Goal: Task Accomplishment & Management: Complete application form

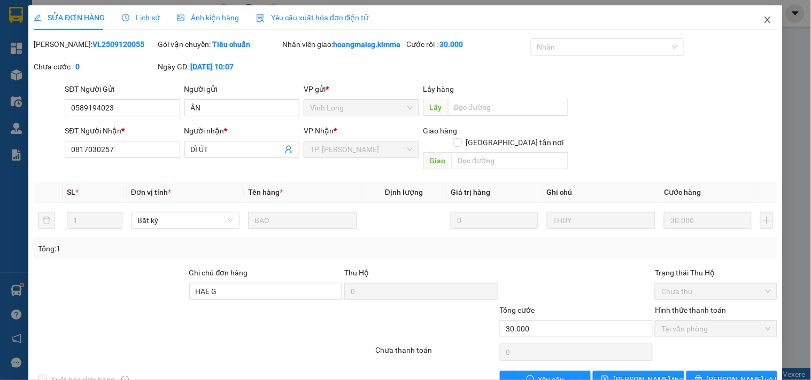
click at [763, 21] on icon "close" at bounding box center [767, 19] width 9 height 9
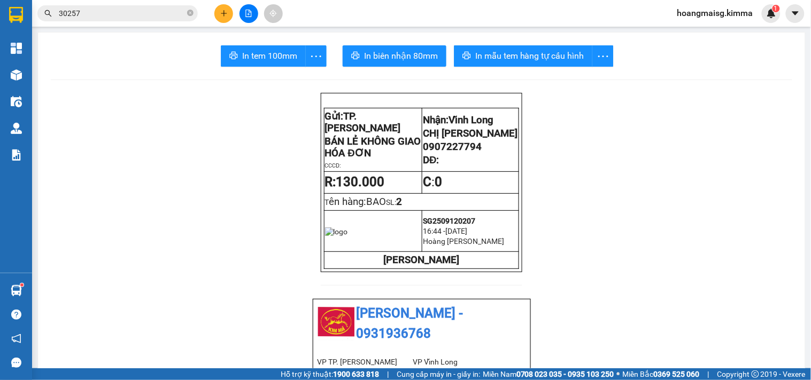
click at [217, 11] on button at bounding box center [223, 13] width 19 height 19
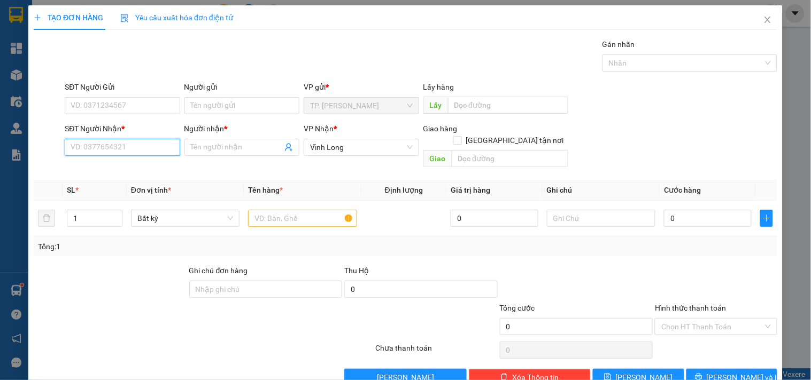
click at [105, 143] on input "SĐT Người Nhận *" at bounding box center [122, 147] width 115 height 17
type input "0913852505"
type input "[PERSON_NAME]"
type input "0913852505"
click at [306, 210] on input "text" at bounding box center [302, 218] width 108 height 17
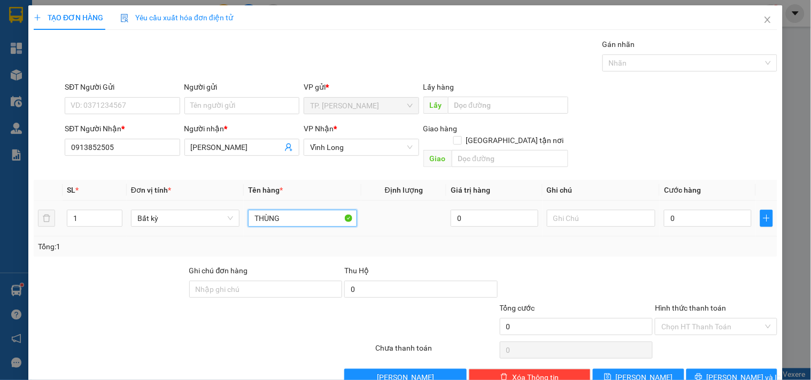
type input "THÙNG"
type input "VĂN"
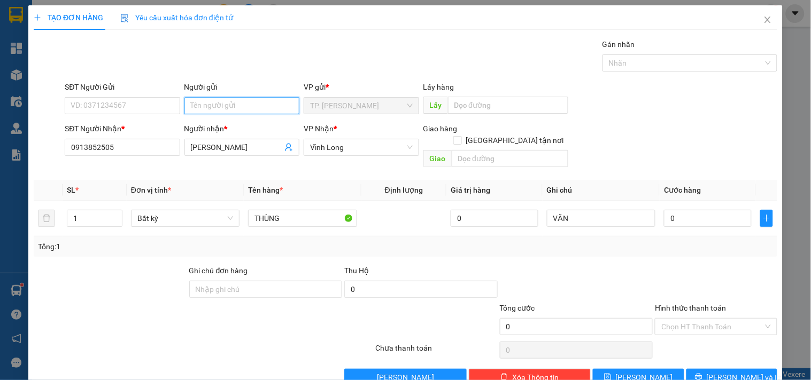
click at [230, 107] on input "Người gửi" at bounding box center [241, 105] width 115 height 17
type input "B"
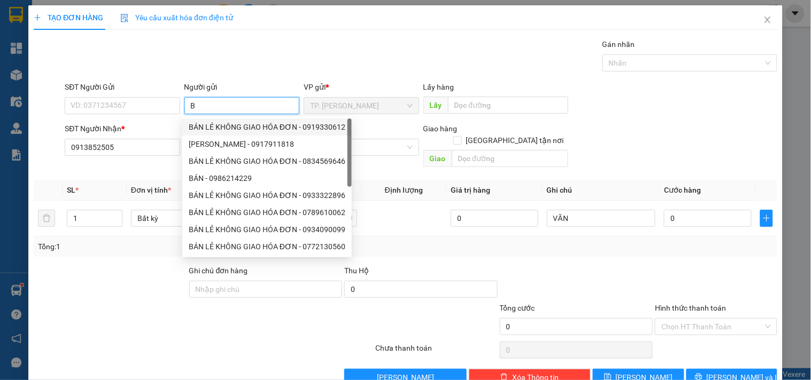
click at [231, 129] on div "BÁN LẺ KHÔNG GIAO HÓA ĐƠN - 0919330612" at bounding box center [267, 127] width 157 height 12
type input "0919330612"
type input "BÁN LẺ KHÔNG GIAO HÓA ĐƠN"
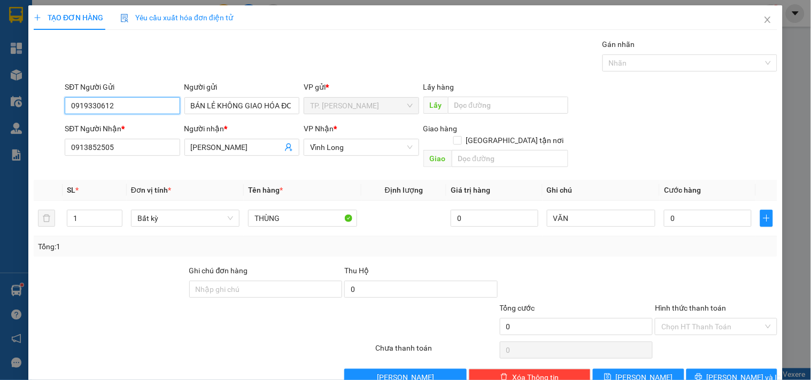
click at [156, 109] on input "0919330612" at bounding box center [122, 105] width 115 height 17
type input "0"
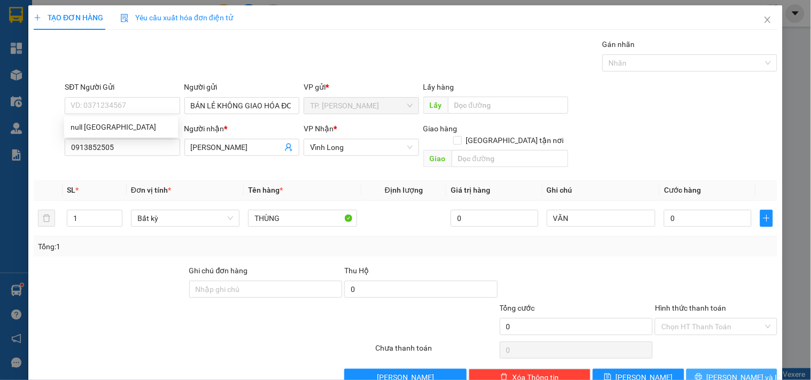
click at [702, 373] on icon "printer" at bounding box center [698, 376] width 7 height 7
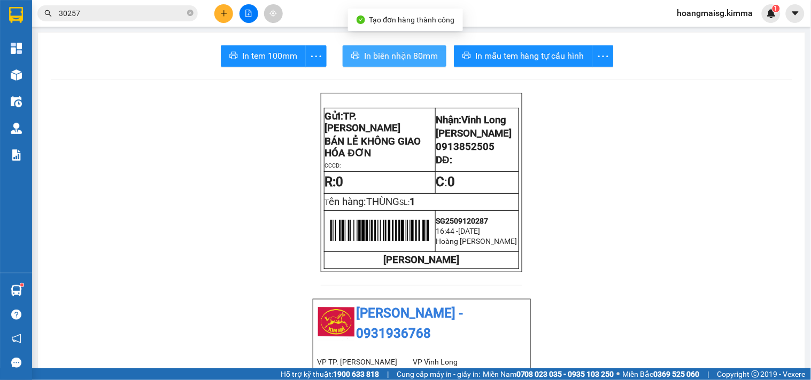
click at [385, 57] on span "In biên nhận 80mm" at bounding box center [401, 55] width 74 height 13
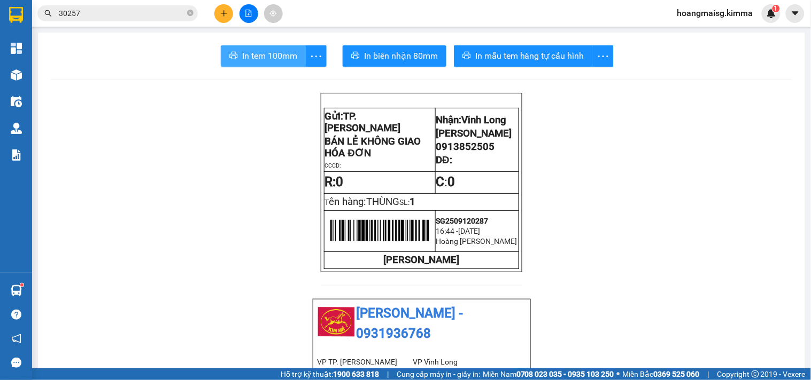
click at [261, 55] on span "In tem 100mm" at bounding box center [269, 55] width 55 height 13
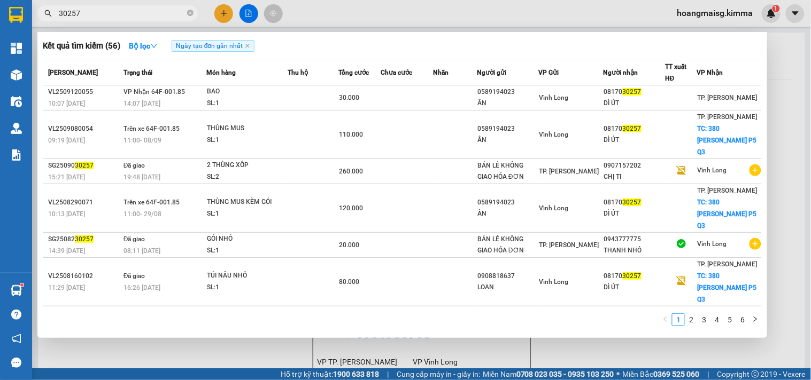
click at [186, 14] on span "30257" at bounding box center [117, 13] width 160 height 16
click at [190, 13] on icon "close-circle" at bounding box center [190, 13] width 6 height 6
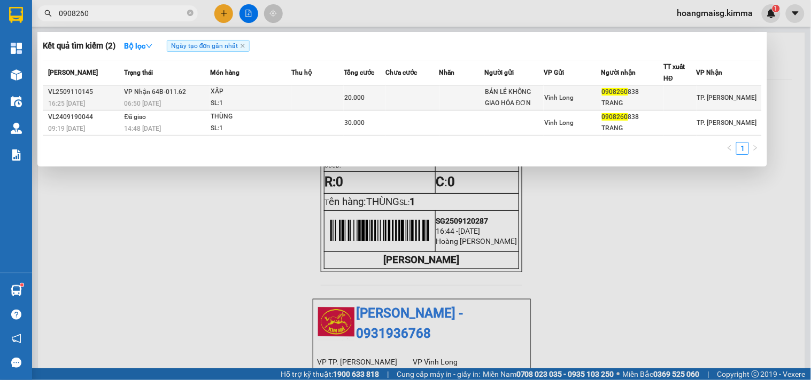
type input "0908260"
click at [239, 99] on div "SL: 1" at bounding box center [251, 104] width 80 height 12
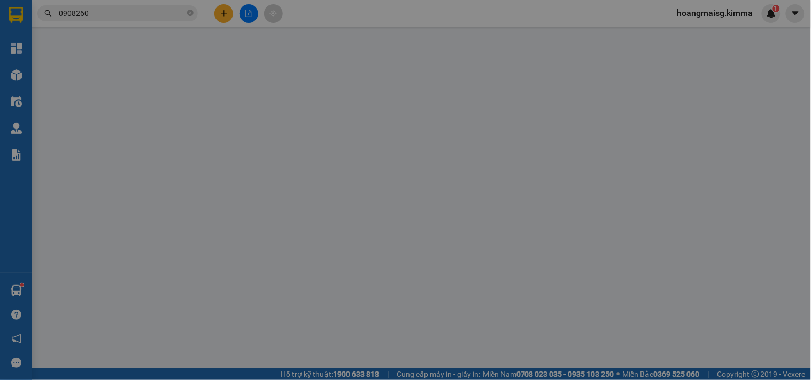
type input "BÁN LẺ KHÔNG GIAO HÓA ĐƠN"
type input "0908260838"
type input "TRANG"
type input "20.000"
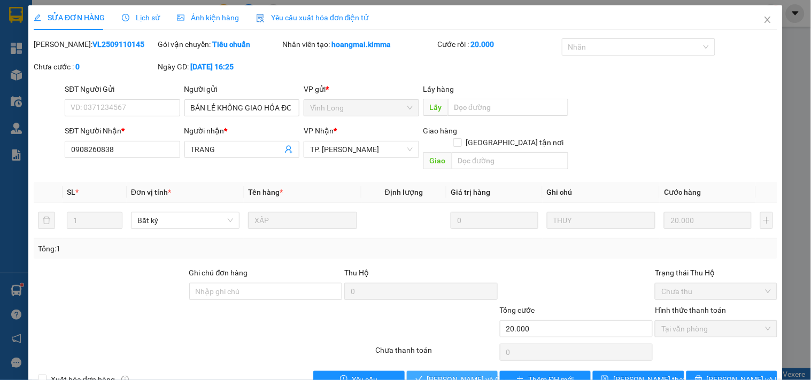
click at [459, 374] on span "[PERSON_NAME] và Giao hàng" at bounding box center [478, 380] width 103 height 12
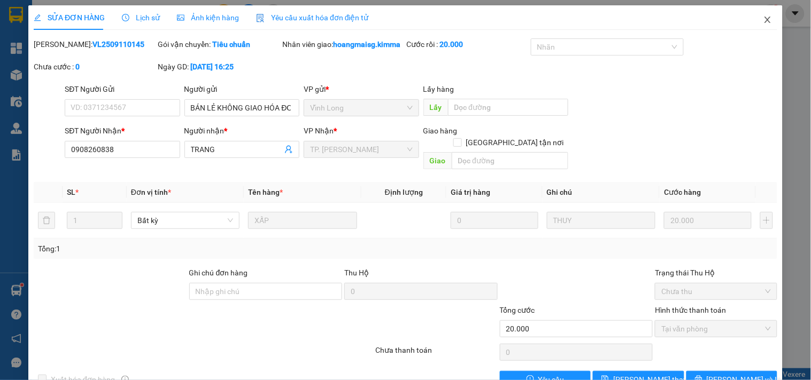
click at [763, 17] on icon "close" at bounding box center [767, 19] width 9 height 9
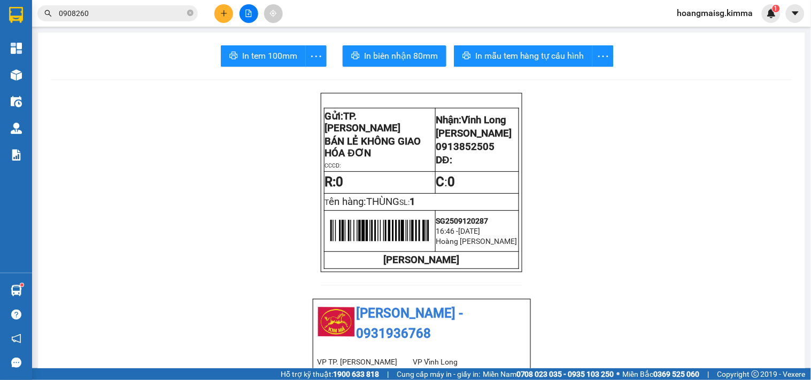
click at [216, 12] on button at bounding box center [223, 13] width 19 height 19
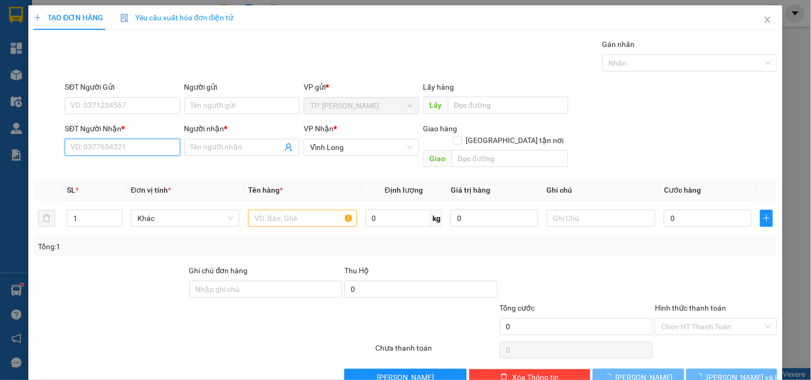
click at [128, 149] on input "SĐT Người Nhận *" at bounding box center [122, 147] width 115 height 17
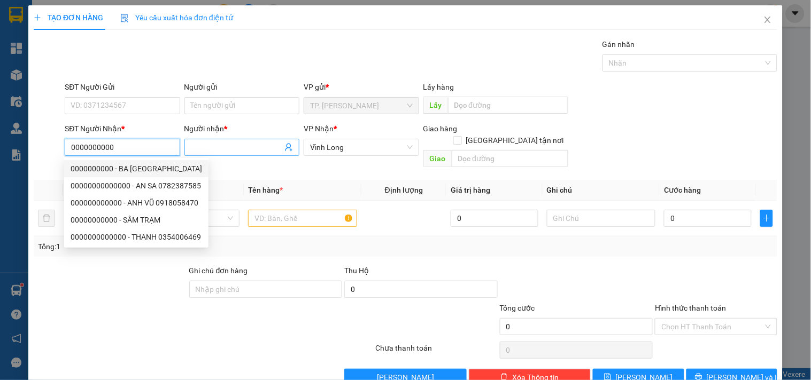
type input "0000000000"
click at [204, 147] on input "Người nhận *" at bounding box center [236, 148] width 91 height 12
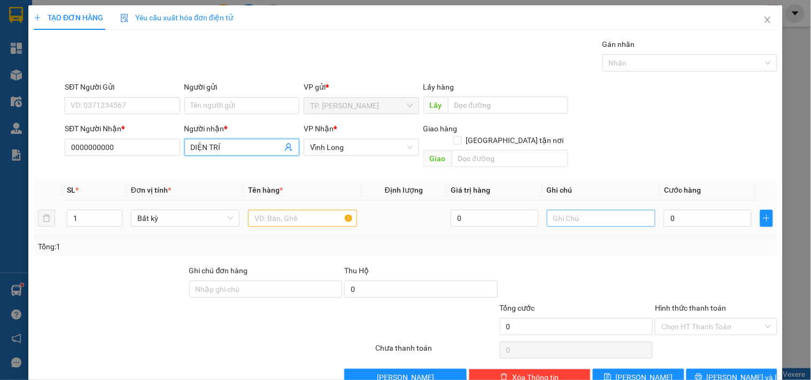
type input "DIỆN TRÍ"
click at [564, 210] on input "text" at bounding box center [601, 218] width 108 height 17
type input "VĂN"
click at [287, 210] on input "text" at bounding box center [302, 218] width 108 height 17
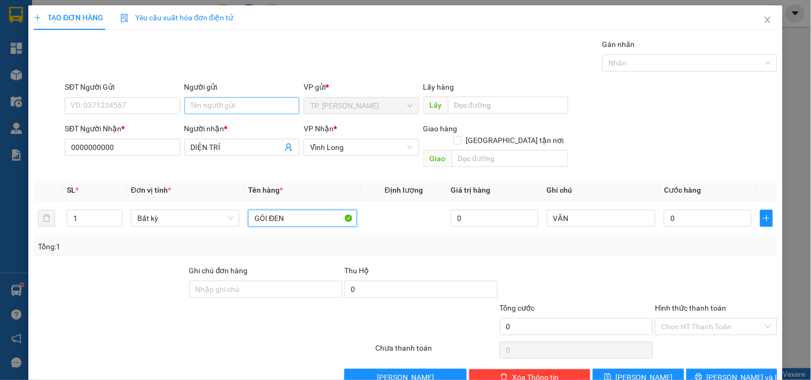
type input "GÓI ĐEN"
click at [255, 106] on input "Người gửi" at bounding box center [241, 105] width 115 height 17
type input "BA"
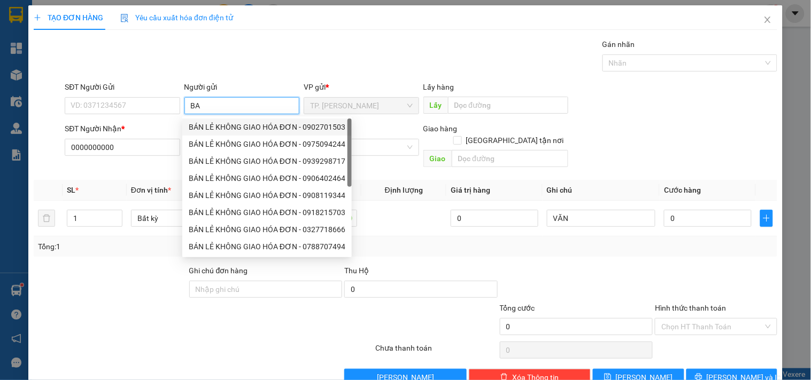
click at [217, 123] on div "BÁN LẺ KHÔNG GIAO HÓA ĐƠN - 0902701503" at bounding box center [267, 127] width 157 height 12
type input "0902701503"
type input "BÁN LẺ KHÔNG GIAO HÓA ĐƠN"
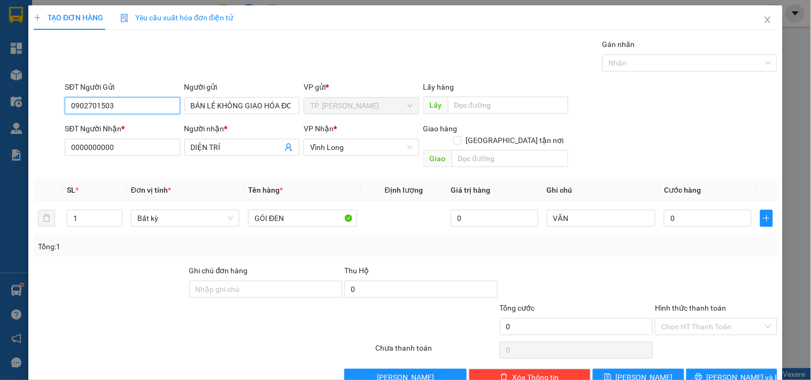
click at [157, 108] on input "0902701503" at bounding box center [122, 105] width 115 height 17
type input "0"
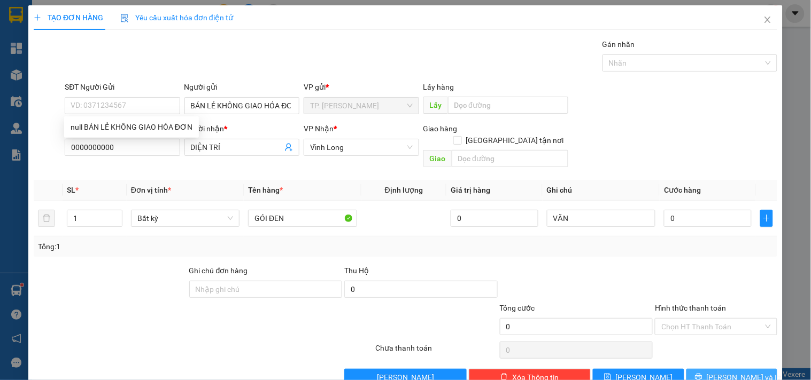
click at [702, 373] on icon "printer" at bounding box center [698, 376] width 7 height 7
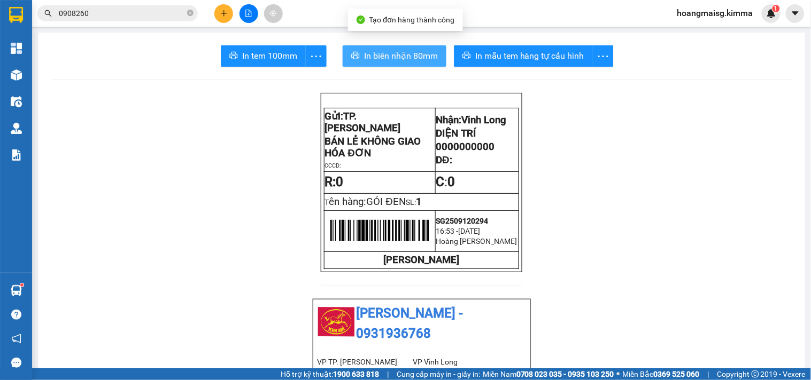
click at [398, 57] on span "In biên nhận 80mm" at bounding box center [401, 55] width 74 height 13
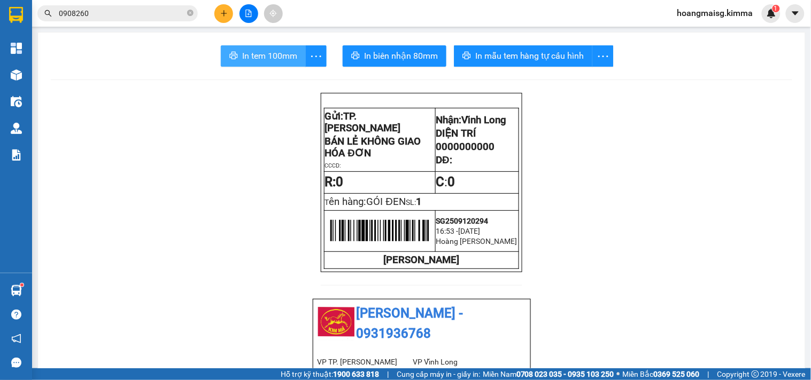
click at [276, 63] on button "In tem 100mm" at bounding box center [263, 55] width 85 height 21
click at [221, 6] on button at bounding box center [223, 13] width 19 height 19
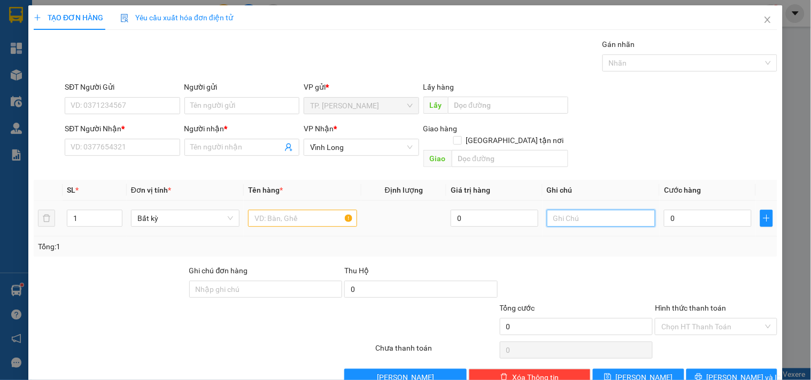
drag, startPoint x: 602, startPoint y: 214, endPoint x: 601, endPoint y: 207, distance: 7.6
click at [601, 210] on input "text" at bounding box center [601, 218] width 108 height 17
type input "VĂN"
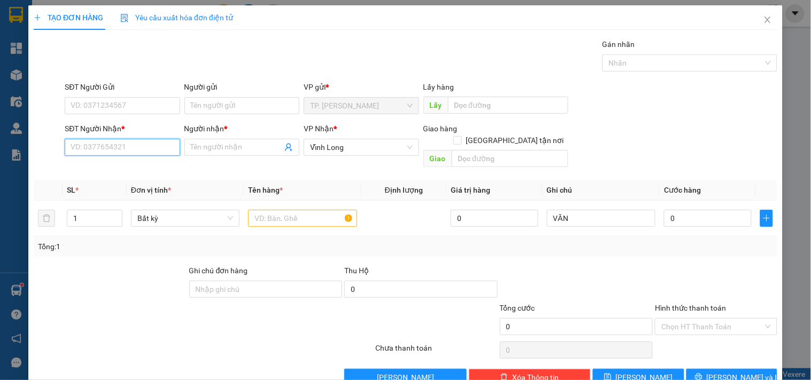
click at [81, 143] on input "SĐT Người Nhận *" at bounding box center [122, 147] width 115 height 17
type input "0985647070"
type input "ANH HIẾU"
type input "0985647070"
click at [330, 210] on input "text" at bounding box center [302, 218] width 108 height 17
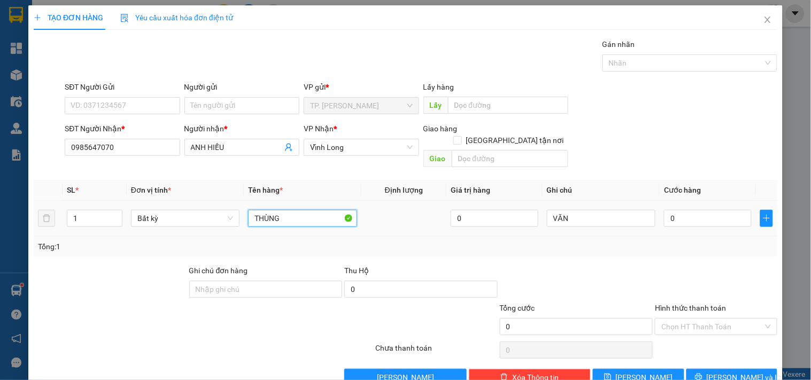
type input "THÙNG"
type input "VĂN"
drag, startPoint x: 246, startPoint y: 119, endPoint x: 233, endPoint y: 99, distance: 22.8
click at [239, 111] on form "SĐT Người Gửi VD: 0371234567 Người gửi Tên người gửi VP gửi * TP. [PERSON_NAME]…" at bounding box center [405, 126] width 743 height 91
click at [233, 99] on input "Người gửi" at bounding box center [241, 105] width 115 height 17
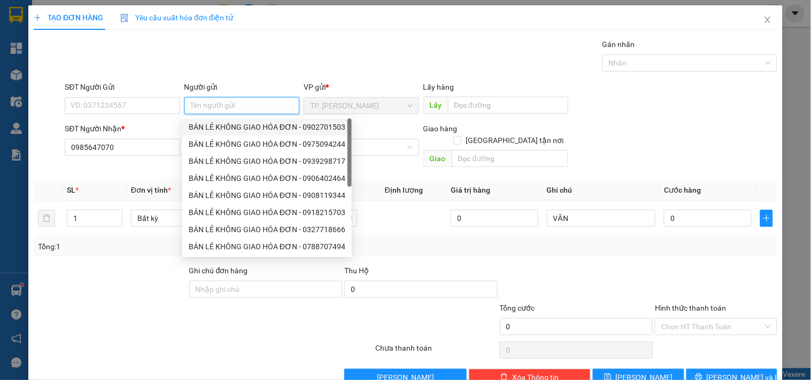
click at [237, 127] on div "BÁN LẺ KHÔNG GIAO HÓA ĐƠN - 0902701503" at bounding box center [267, 127] width 157 height 12
type input "0902701503"
type input "BÁN LẺ KHÔNG GIAO HÓA ĐƠN"
click at [182, 114] on div "Người gửi BÁN LẺ KHÔNG GIAO HÓA ĐƠN" at bounding box center [241, 99] width 119 height 37
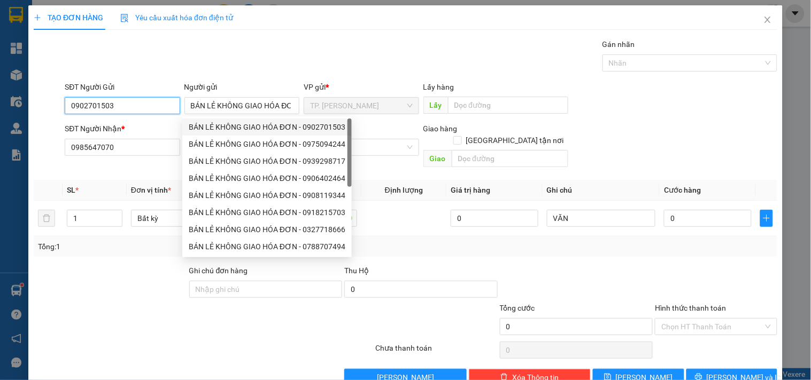
click at [158, 106] on input "0902701503" at bounding box center [122, 105] width 115 height 17
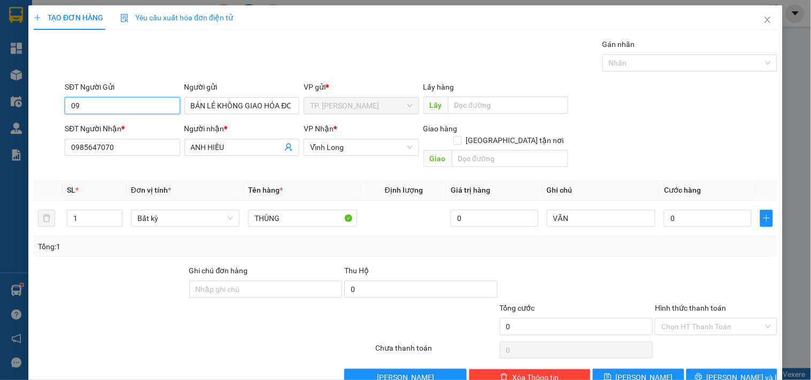
type input "0"
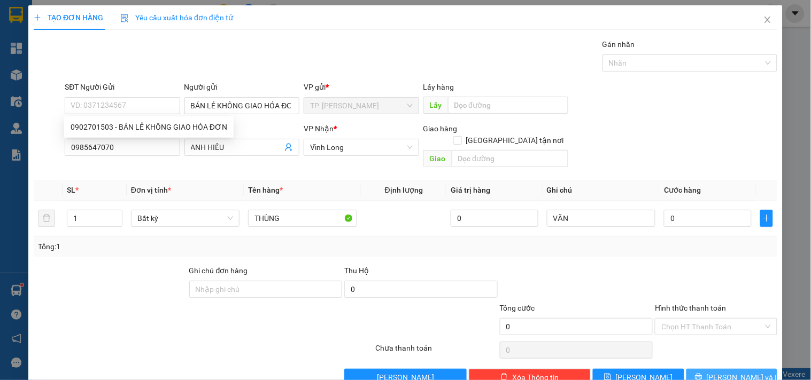
click at [711, 369] on button "[PERSON_NAME] và In" at bounding box center [731, 377] width 91 height 17
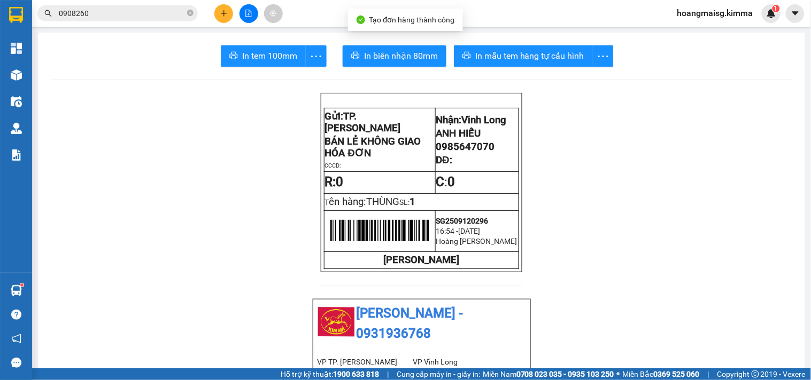
click at [370, 51] on span "In biên nhận 80mm" at bounding box center [401, 55] width 74 height 13
click at [276, 61] on span "In tem 100mm" at bounding box center [269, 55] width 55 height 13
click at [225, 13] on icon "plus" at bounding box center [224, 13] width 6 height 1
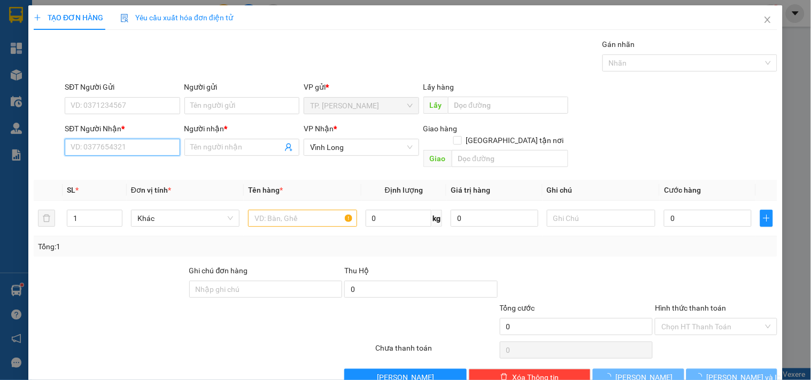
click at [143, 148] on input "SĐT Người Nhận *" at bounding box center [122, 147] width 115 height 17
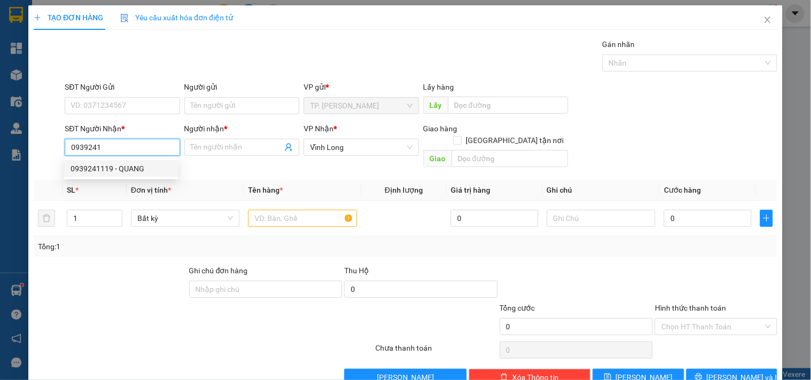
type input "0939241119"
type input "QUANG"
type input "0939241119"
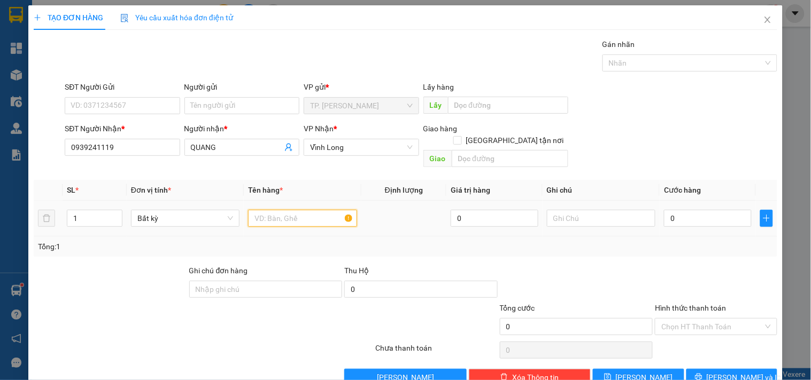
click at [338, 210] on input "text" at bounding box center [302, 218] width 108 height 17
type input "THÙNG"
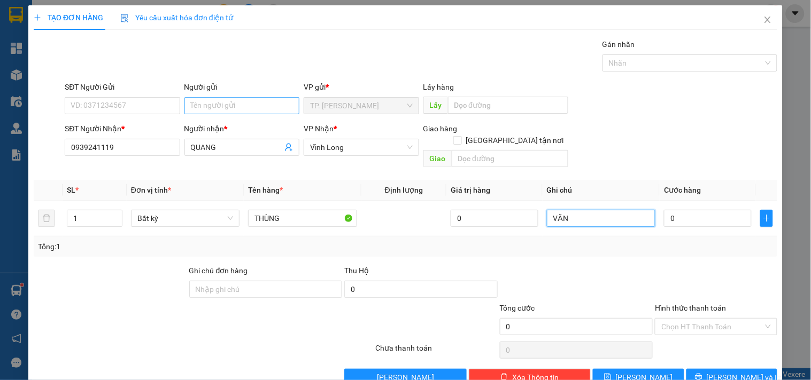
type input "VĂN"
drag, startPoint x: 242, startPoint y: 106, endPoint x: 237, endPoint y: 100, distance: 7.2
click at [239, 105] on input "Người gửi" at bounding box center [241, 105] width 115 height 17
type input "B"
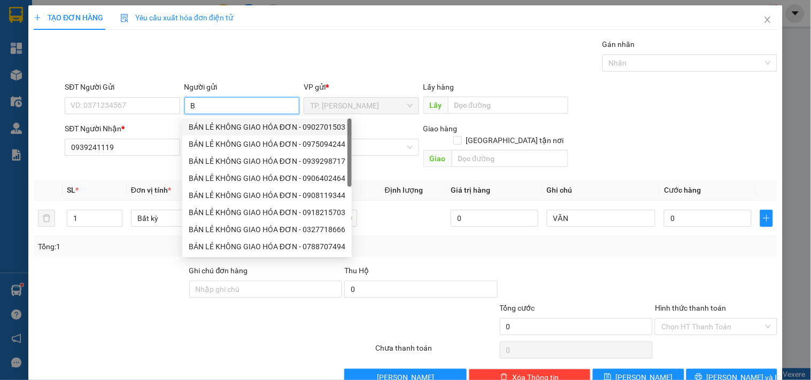
click at [241, 127] on div "BÁN LẺ KHÔNG GIAO HÓA ĐƠN - 0902701503" at bounding box center [267, 127] width 157 height 12
type input "0902701503"
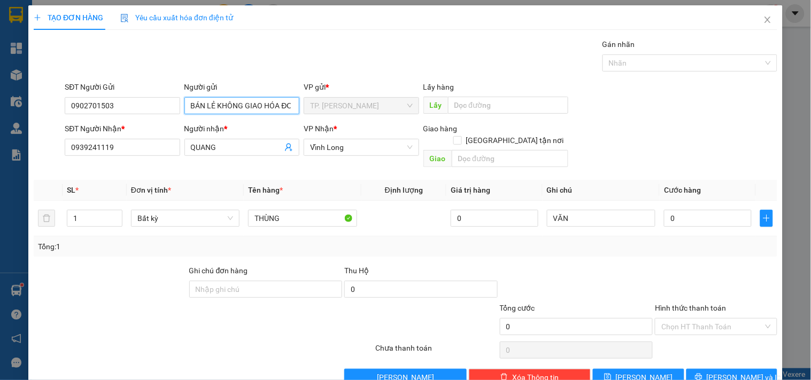
click at [184, 108] on input "BÁN LẺ KHÔNG GIAO HÓA ĐƠN" at bounding box center [241, 105] width 115 height 17
type input "BÁN LẺ KHÔNG GIAO HÓA ĐƠN"
click at [166, 104] on input "0902701503" at bounding box center [122, 105] width 115 height 17
type input "0"
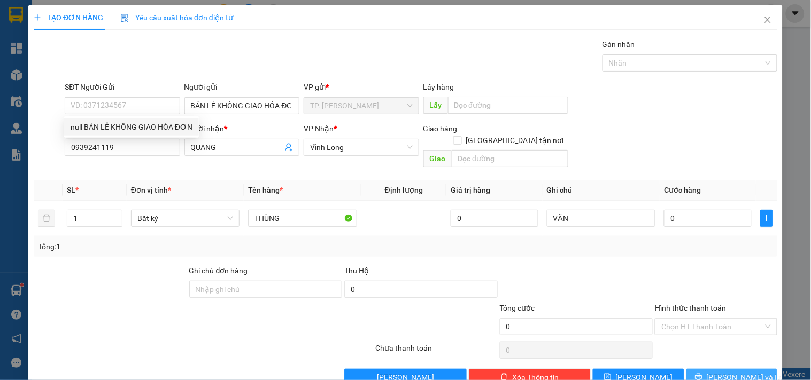
click at [711, 369] on button "[PERSON_NAME] và In" at bounding box center [731, 377] width 91 height 17
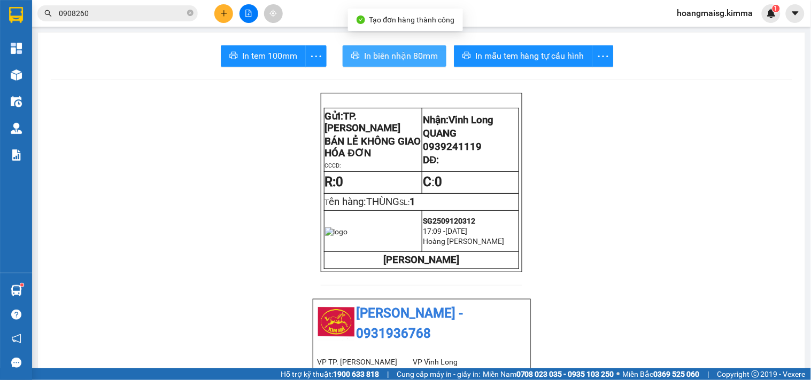
click at [364, 57] on span "In biên nhận 80mm" at bounding box center [401, 55] width 74 height 13
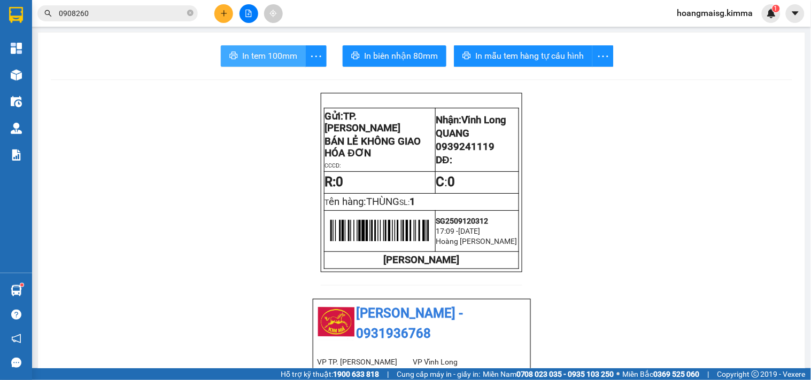
click at [258, 50] on span "In tem 100mm" at bounding box center [269, 55] width 55 height 13
click at [227, 16] on button at bounding box center [223, 13] width 19 height 19
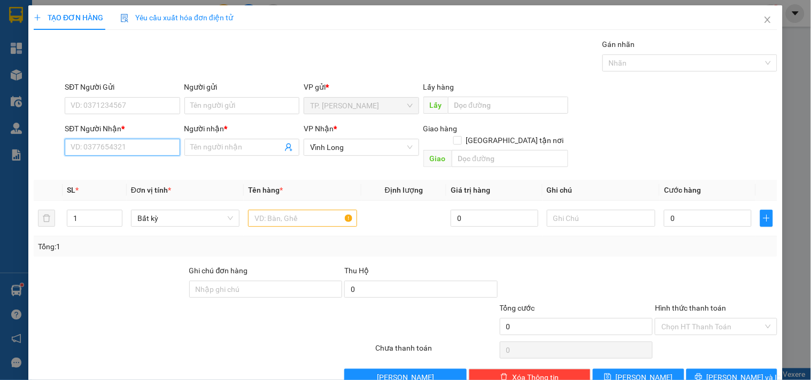
click at [169, 152] on input "SĐT Người Nhận *" at bounding box center [122, 147] width 115 height 17
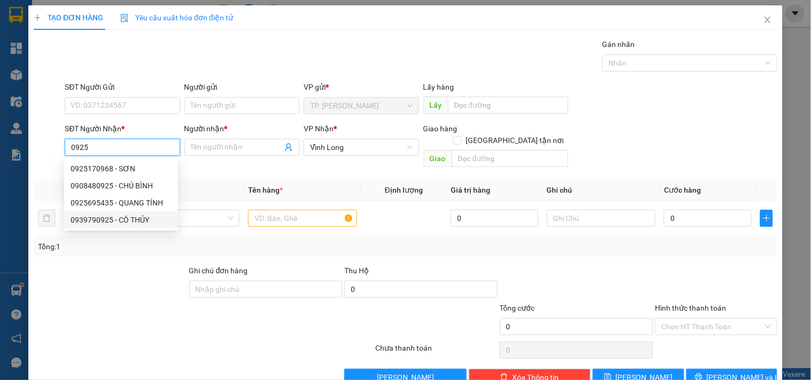
click at [141, 220] on div "0939790925 - CÔ THỦY" at bounding box center [121, 220] width 101 height 12
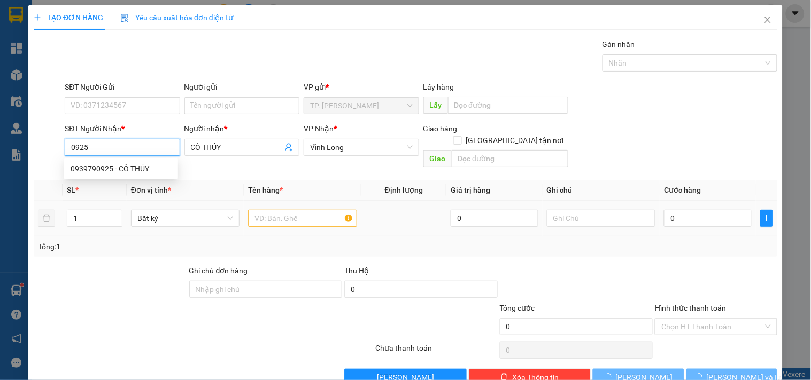
type input "0939790925"
type input "CÔ THỦY"
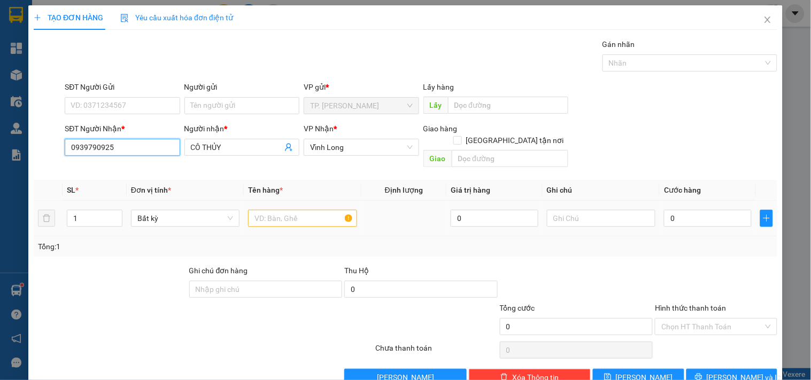
type input "0939790925"
click at [270, 210] on input "text" at bounding box center [302, 218] width 108 height 17
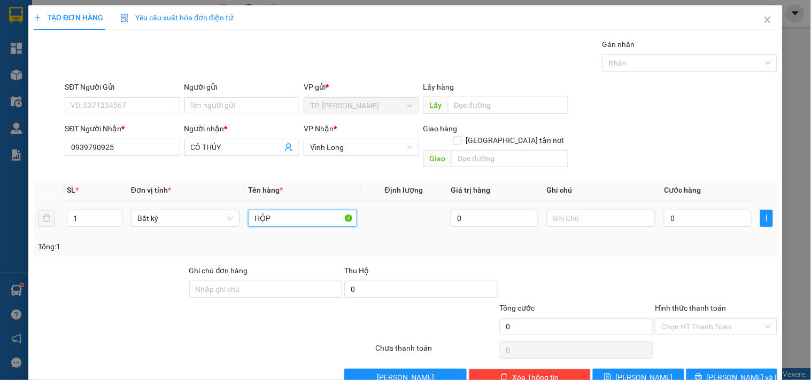
type input "HỘP"
type input "VĂN"
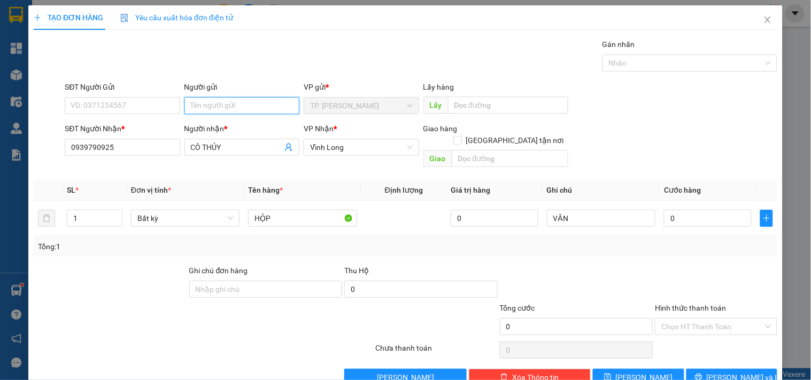
type input "B"
drag, startPoint x: 222, startPoint y: 103, endPoint x: 222, endPoint y: 92, distance: 10.2
click at [223, 102] on input "B" at bounding box center [241, 105] width 115 height 17
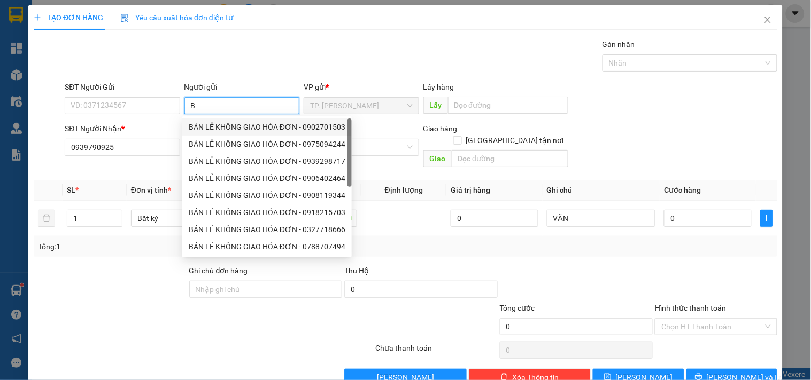
click at [227, 123] on div "BÁN LẺ KHÔNG GIAO HÓA ĐƠN - 0902701503" at bounding box center [267, 127] width 157 height 12
type input "0902701503"
type input "BÁN LẺ KHÔNG GIAO HÓA ĐƠN"
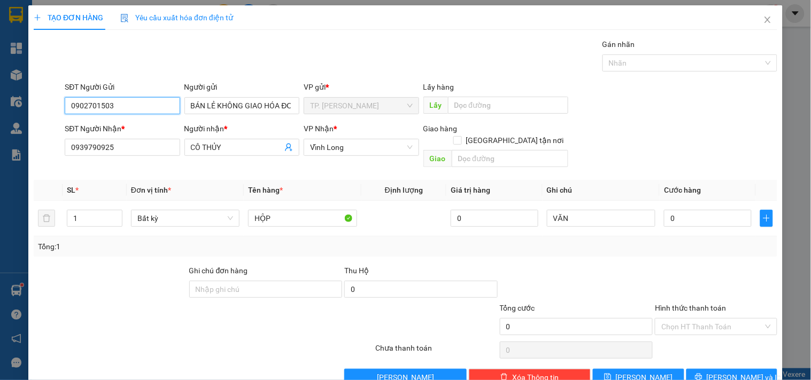
drag, startPoint x: 145, startPoint y: 104, endPoint x: 156, endPoint y: 92, distance: 15.9
click at [144, 102] on input "0902701503" at bounding box center [122, 105] width 115 height 17
type input "0"
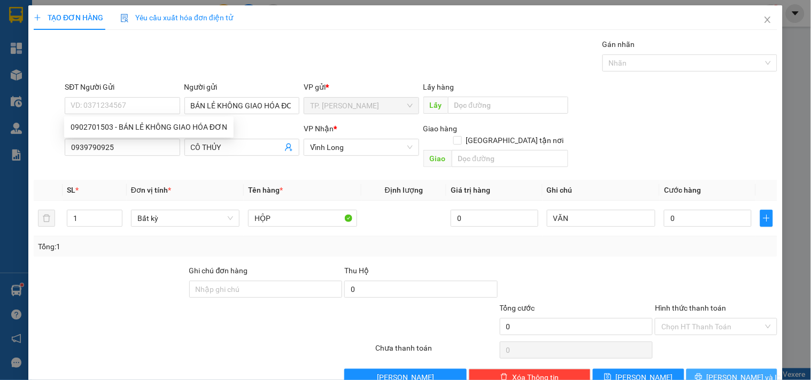
click at [709, 369] on button "[PERSON_NAME] và In" at bounding box center [731, 377] width 91 height 17
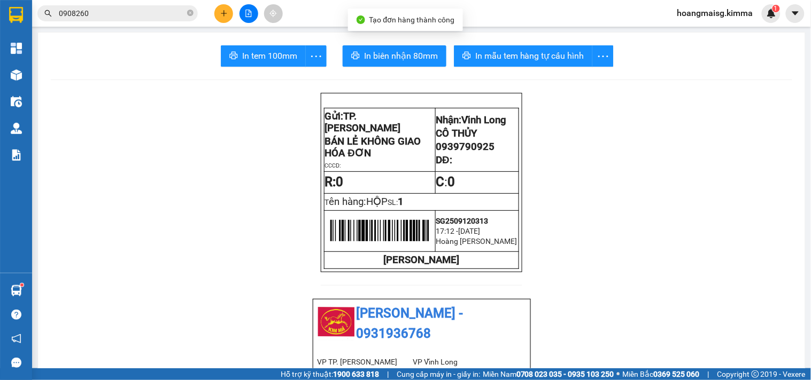
click at [364, 57] on span "In biên nhận 80mm" at bounding box center [401, 55] width 74 height 13
click at [254, 52] on span "In tem 100mm" at bounding box center [269, 55] width 55 height 13
click at [219, 9] on button at bounding box center [223, 13] width 19 height 19
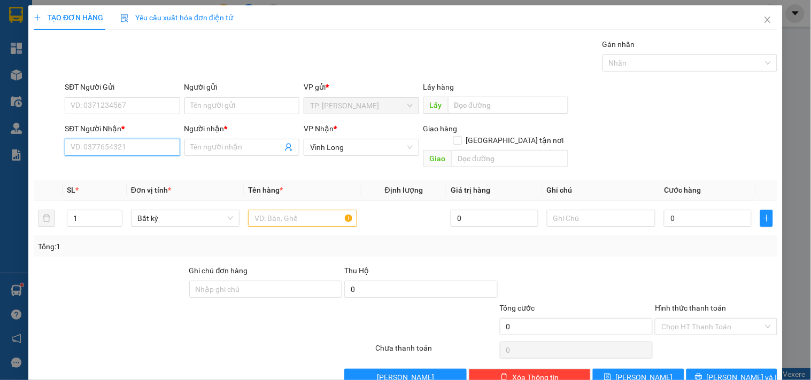
click at [104, 149] on input "SĐT Người Nhận *" at bounding box center [122, 147] width 115 height 17
type input "0906969093"
click at [99, 166] on div "0906969093 - [GEOGRAPHIC_DATA]" at bounding box center [131, 169] width 120 height 12
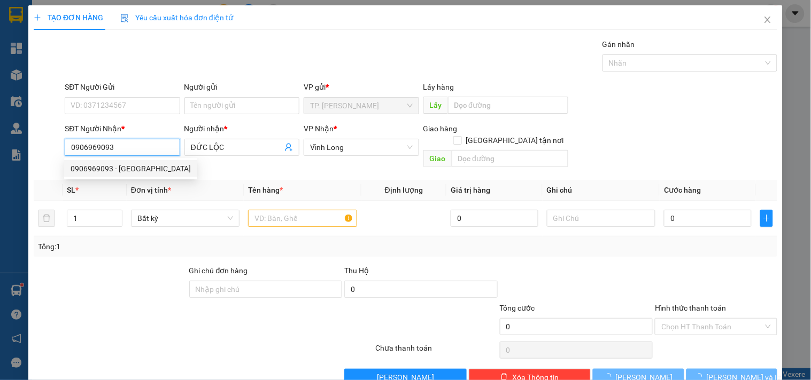
type input "ĐỨC LỘC"
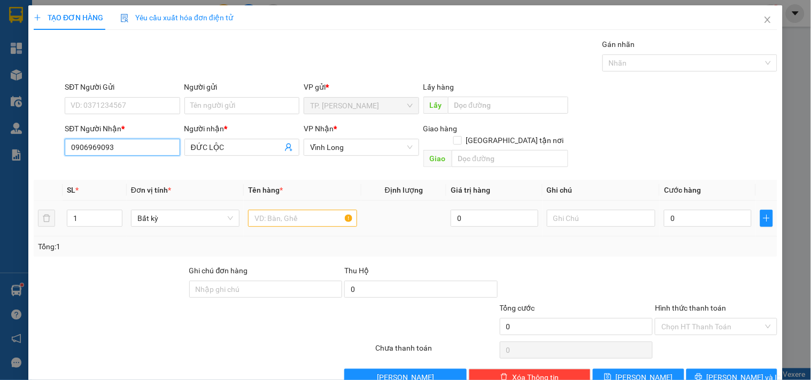
type input "0906969093"
click at [313, 210] on input "text" at bounding box center [302, 218] width 108 height 17
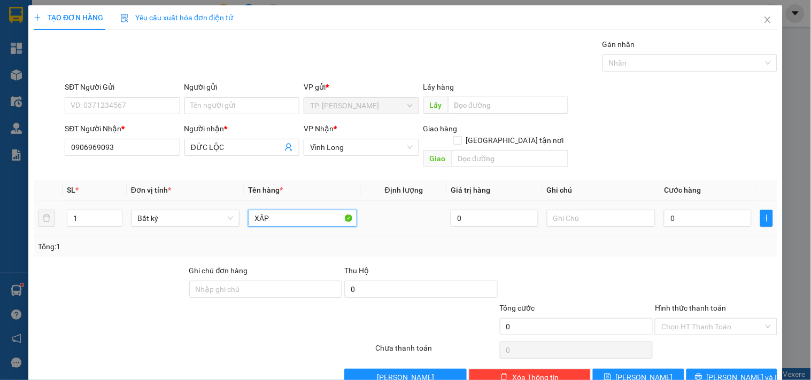
type input "XẤP"
type input "V"
type input "VĂN"
type input "2"
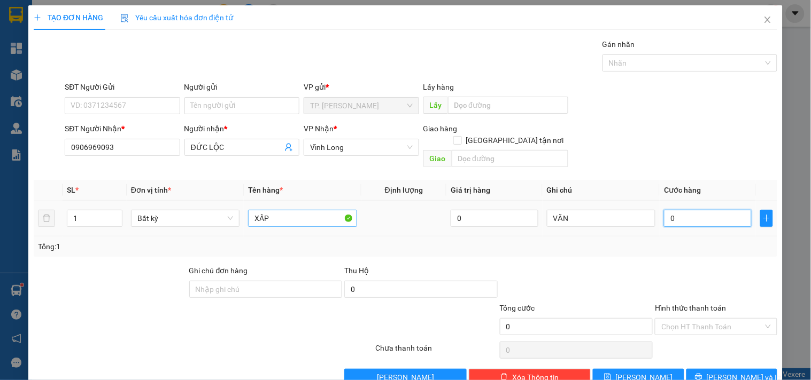
type input "2"
type input "20"
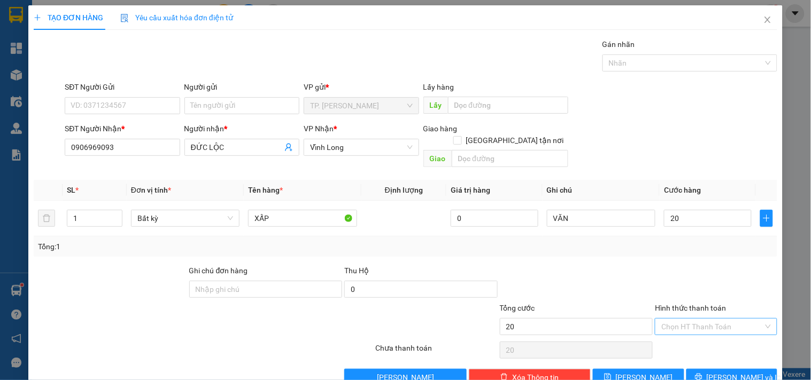
type input "20.000"
click at [697, 319] on input "Hình thức thanh toán" at bounding box center [712, 327] width 102 height 16
click at [677, 338] on div "Tại văn phòng" at bounding box center [709, 337] width 108 height 12
type input "0"
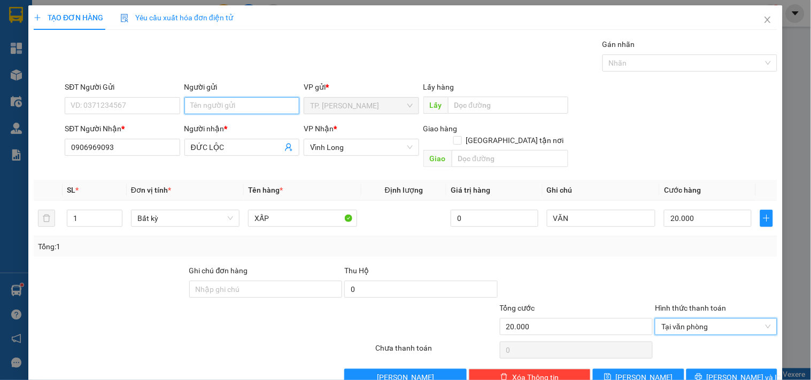
click at [237, 98] on input "Người gửi" at bounding box center [241, 105] width 115 height 17
type input "B"
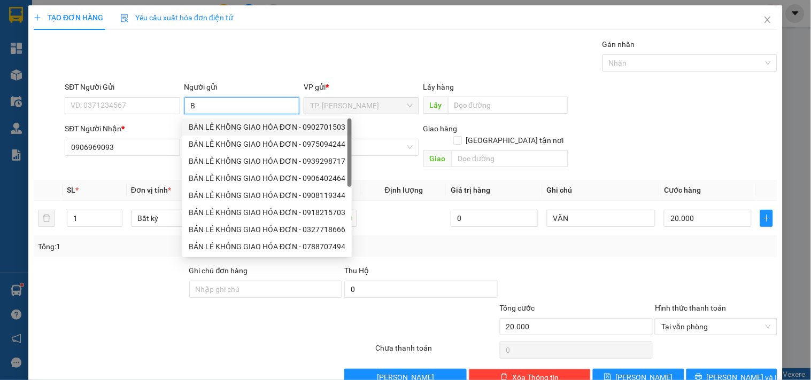
click at [240, 127] on div "BÁN LẺ KHÔNG GIAO HÓA ĐƠN - 0902701503" at bounding box center [267, 127] width 157 height 12
type input "0902701503"
type input "BÁN LẺ KHÔNG GIAO HÓA ĐƠN"
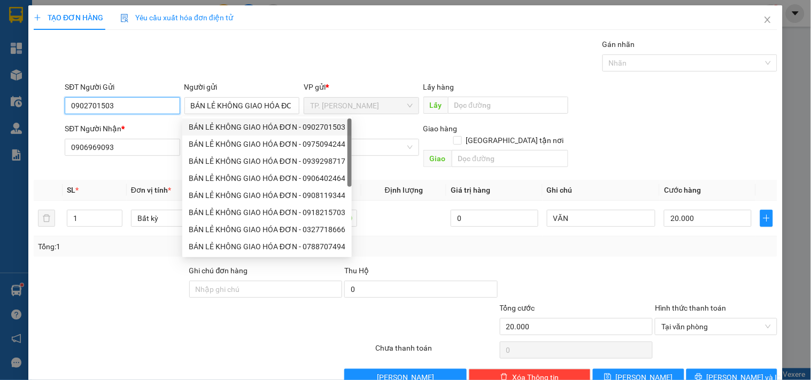
click at [130, 107] on input "0902701503" at bounding box center [122, 105] width 115 height 17
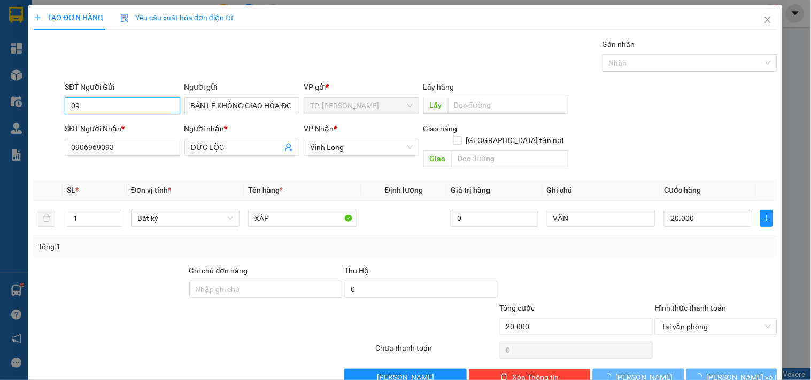
type input "0"
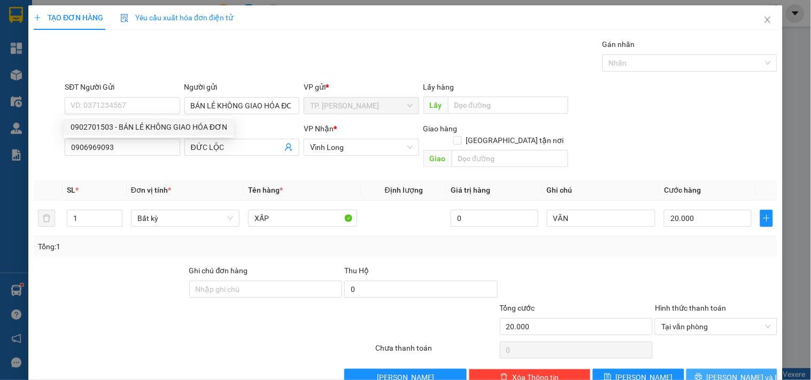
click at [726, 372] on span "[PERSON_NAME] và In" at bounding box center [743, 378] width 75 height 12
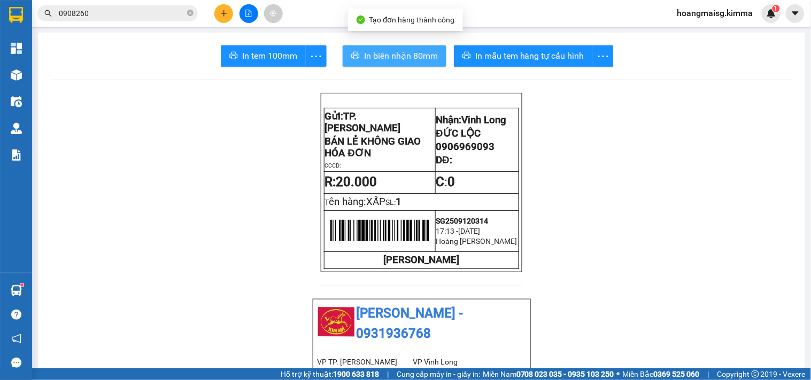
click at [391, 59] on span "In biên nhận 80mm" at bounding box center [401, 55] width 74 height 13
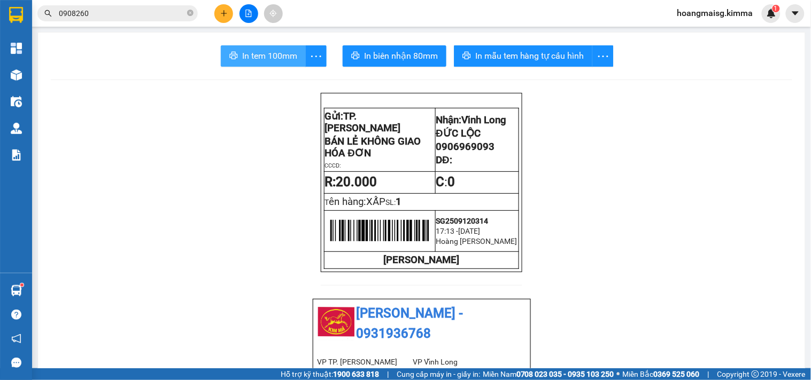
click at [282, 51] on span "In tem 100mm" at bounding box center [269, 55] width 55 height 13
click at [228, 9] on button at bounding box center [223, 13] width 19 height 19
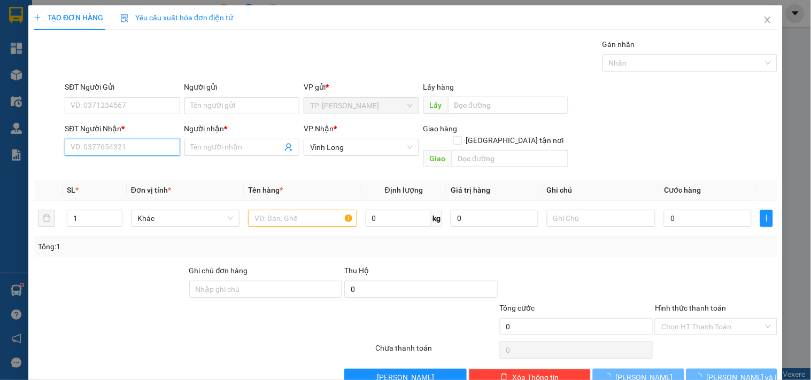
drag, startPoint x: 124, startPoint y: 147, endPoint x: 116, endPoint y: 146, distance: 8.0
click at [116, 146] on input "SĐT Người Nhận *" at bounding box center [122, 147] width 115 height 17
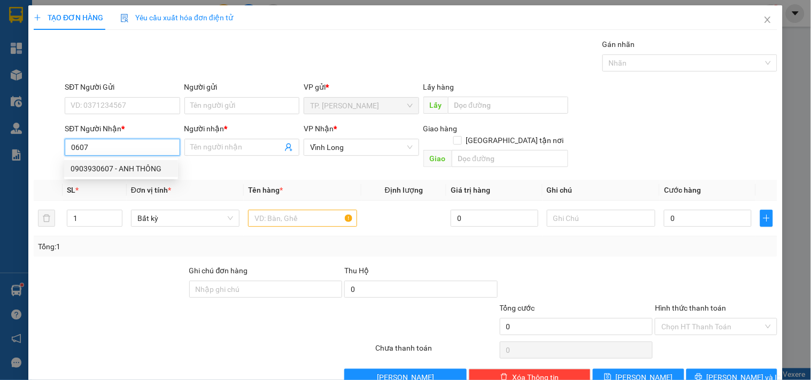
click at [133, 172] on div "0903930607 - ANH THÔNG" at bounding box center [121, 169] width 101 height 12
type input "0903930607"
type input "ANH THÔNG"
type input "0903930607"
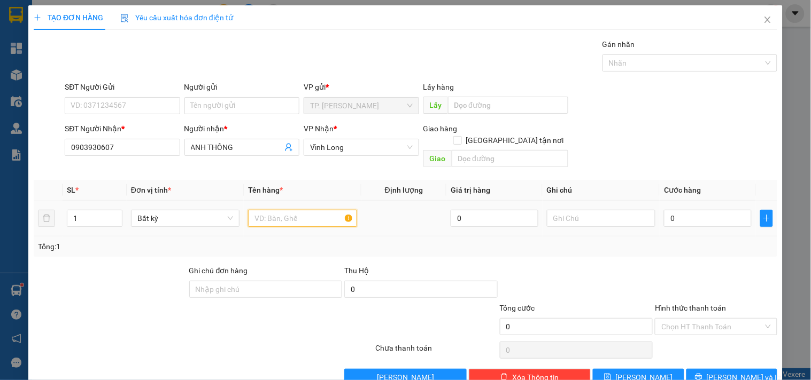
click at [306, 210] on input "text" at bounding box center [302, 218] width 108 height 17
type input "HỘP"
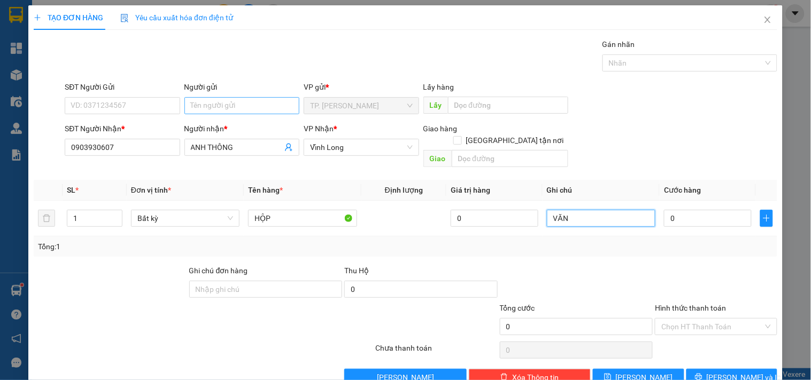
type input "VĂN"
click at [262, 103] on input "Người gửi" at bounding box center [241, 105] width 115 height 17
type input "B"
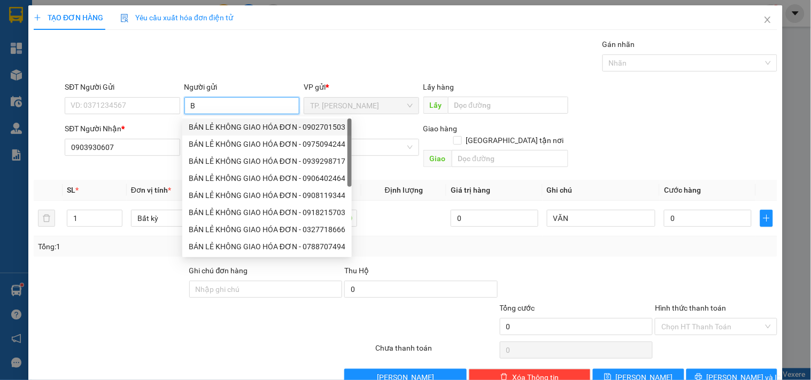
click at [243, 123] on div "BÁN LẺ KHÔNG GIAO HÓA ĐƠN - 0902701503" at bounding box center [267, 127] width 157 height 12
type input "0902701503"
type input "BÁN LẺ KHÔNG GIAO HÓA ĐƠN"
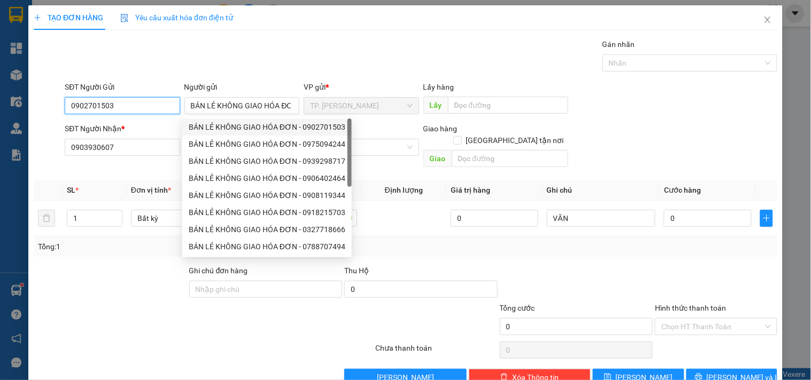
click at [120, 107] on input "0902701503" at bounding box center [122, 105] width 115 height 17
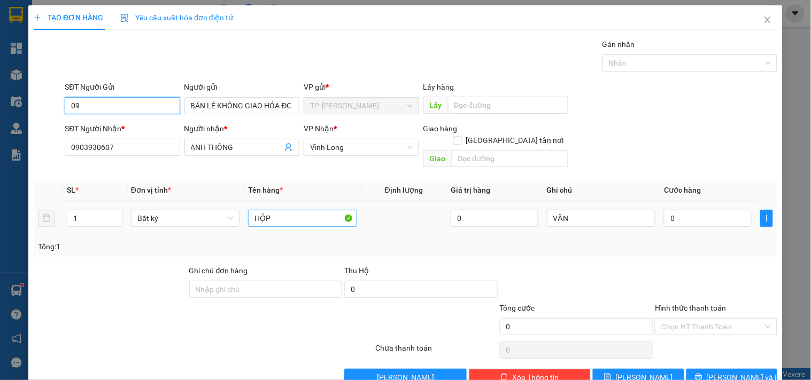
type input "0"
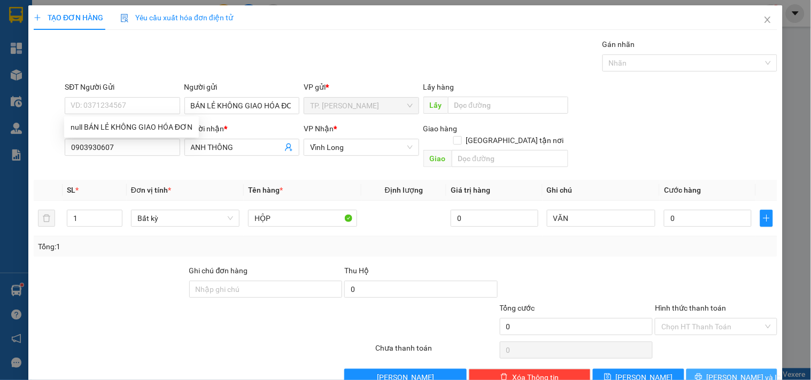
click at [725, 372] on span "[PERSON_NAME] và In" at bounding box center [743, 378] width 75 height 12
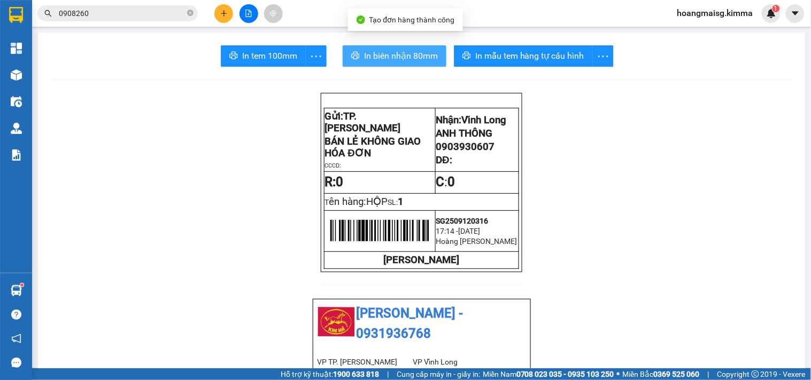
click at [379, 58] on span "In biên nhận 80mm" at bounding box center [401, 55] width 74 height 13
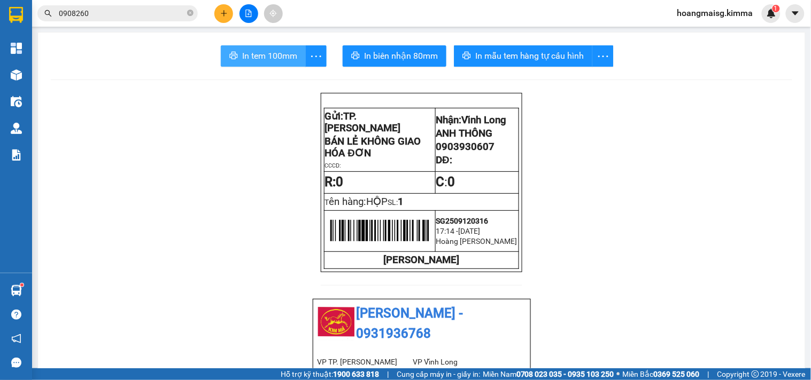
click at [249, 54] on span "In tem 100mm" at bounding box center [269, 55] width 55 height 13
click at [190, 12] on icon "close-circle" at bounding box center [190, 13] width 6 height 6
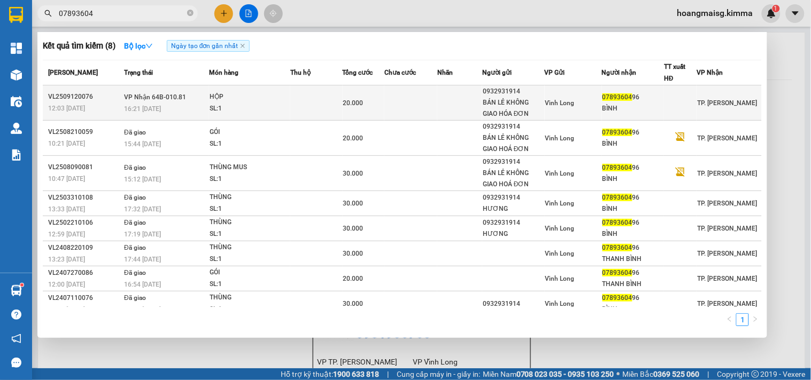
type input "07893604"
click at [401, 102] on td at bounding box center [410, 102] width 53 height 35
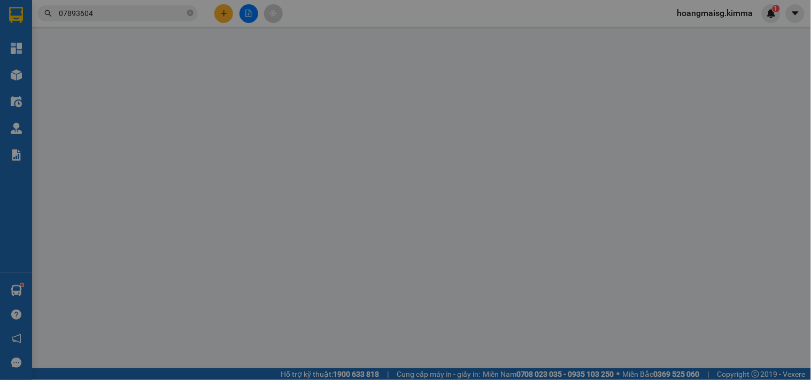
type input "0932931914"
type input "BÁN LẺ KHÔNG GIAO HÓA ĐƠN"
type input "0789360496"
type input "BÌNH"
type input "20.000"
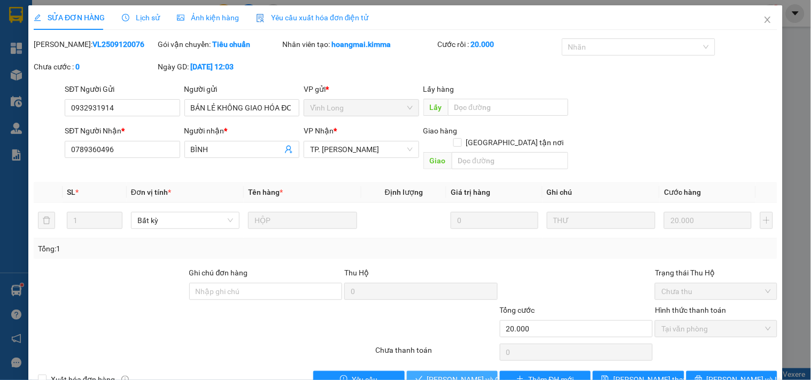
click at [456, 371] on button "[PERSON_NAME] và Giao hàng" at bounding box center [452, 379] width 91 height 17
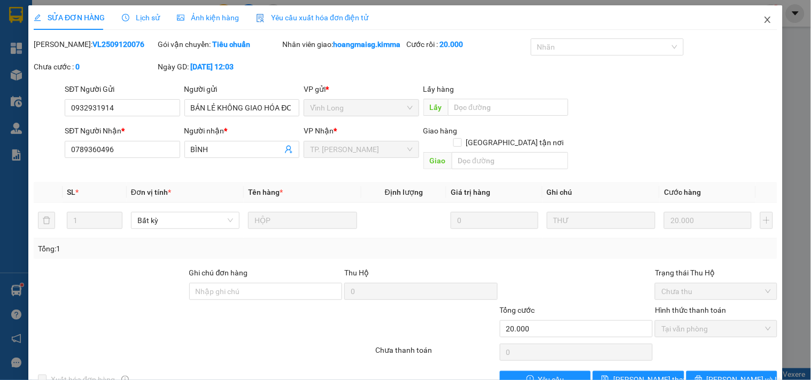
drag, startPoint x: 762, startPoint y: 19, endPoint x: 690, endPoint y: 8, distance: 72.4
click at [763, 19] on icon "close" at bounding box center [767, 19] width 9 height 9
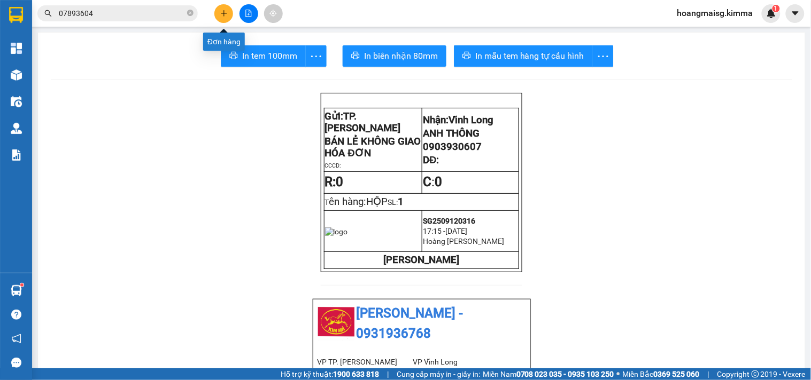
click at [222, 14] on icon "plus" at bounding box center [223, 13] width 7 height 7
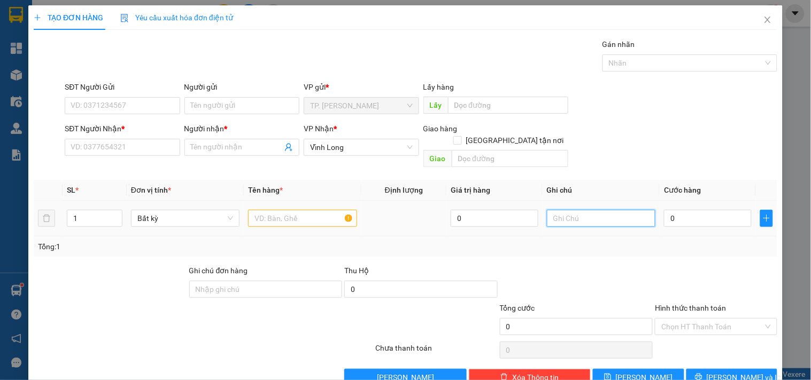
click at [554, 210] on input "text" at bounding box center [601, 218] width 108 height 17
type input "VĂN"
click at [281, 210] on input "text" at bounding box center [302, 218] width 108 height 17
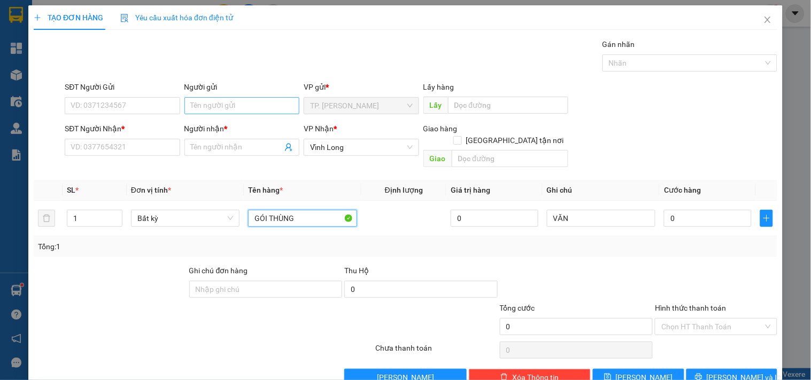
type input "GÓI THÙNG"
click at [206, 103] on input "Người gửi" at bounding box center [241, 105] width 115 height 17
type input "B"
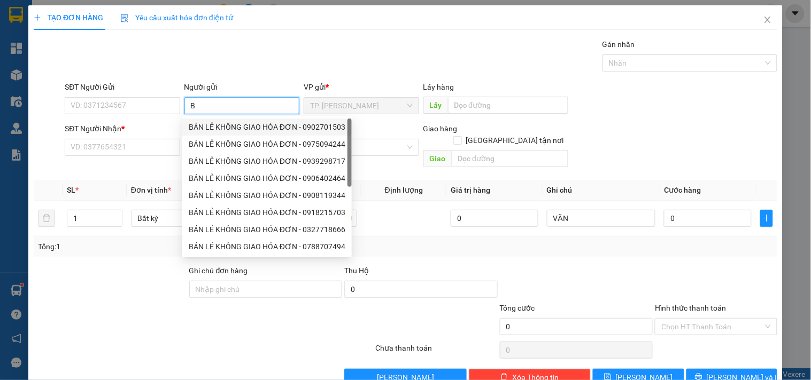
drag, startPoint x: 227, startPoint y: 129, endPoint x: 214, endPoint y: 124, distance: 13.7
click at [227, 130] on div "BÁN LẺ KHÔNG GIAO HÓA ĐƠN - 0902701503" at bounding box center [267, 127] width 157 height 12
type input "0902701503"
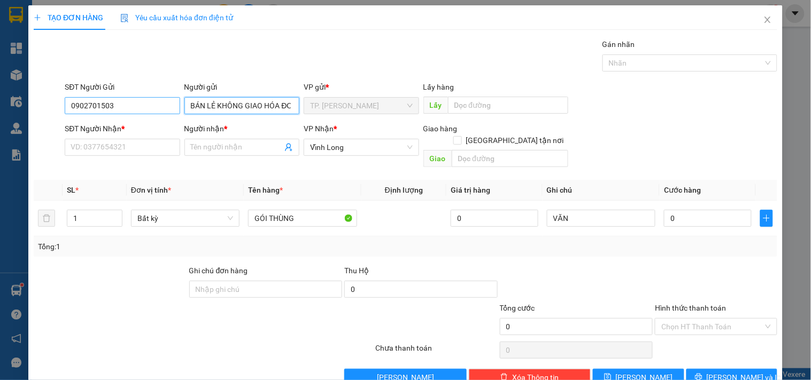
type input "BÁN LẺ KHÔNG GIAO HÓA ĐƠN"
click at [136, 111] on input "0902701503" at bounding box center [122, 105] width 115 height 17
type input "0"
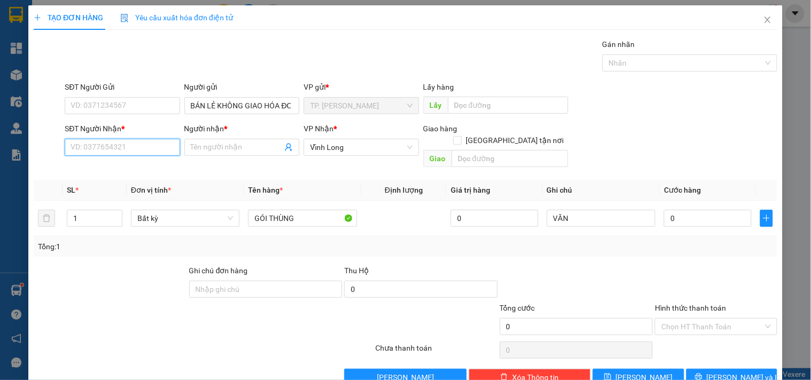
click at [121, 144] on input "SĐT Người Nhận *" at bounding box center [122, 147] width 115 height 17
type input "0"
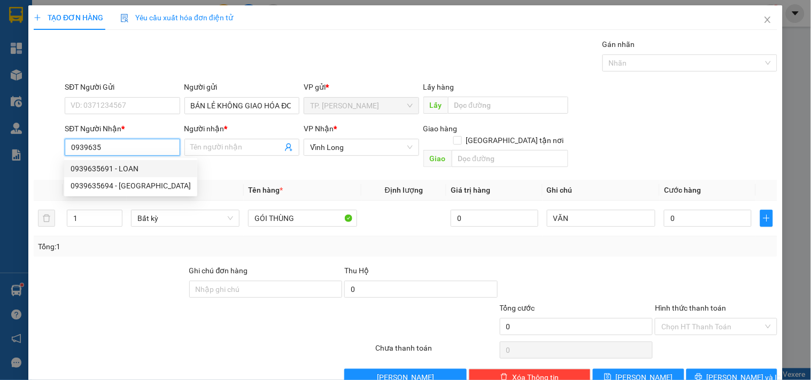
type input "0939635691"
type input "LOAN"
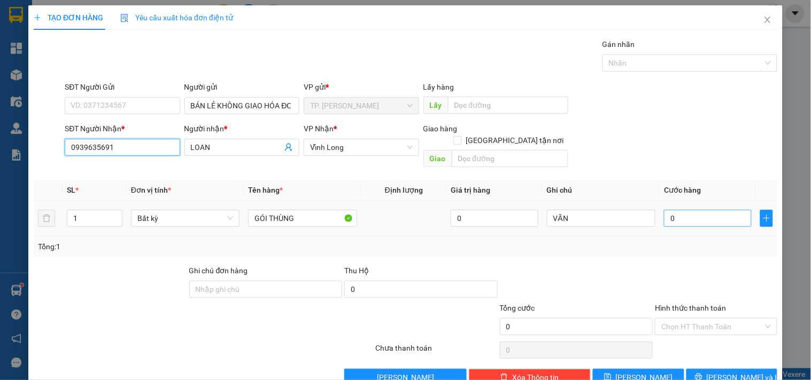
type input "0939635691"
click at [700, 210] on input "0" at bounding box center [708, 218] width 88 height 17
type input "3"
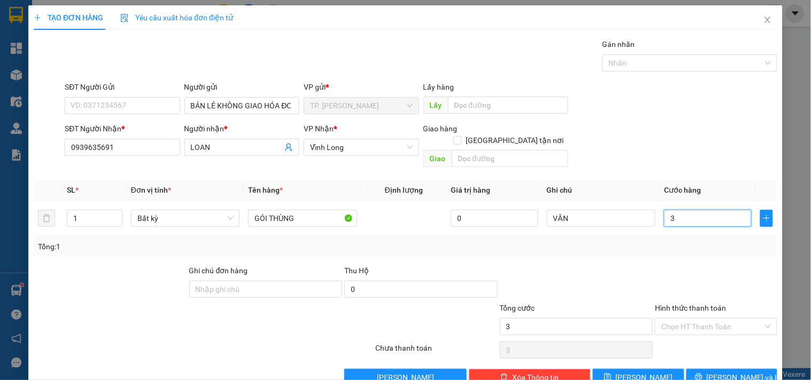
type input "30"
type input "30.000"
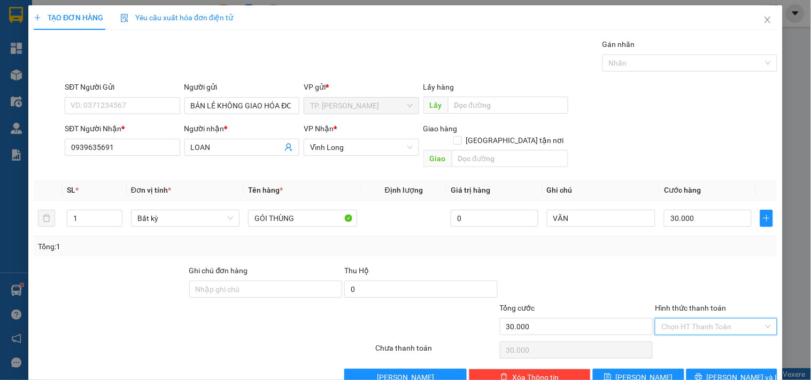
click at [706, 319] on input "Hình thức thanh toán" at bounding box center [712, 327] width 102 height 16
click at [685, 332] on div "Tại văn phòng" at bounding box center [709, 337] width 108 height 12
type input "0"
click at [728, 372] on span "[PERSON_NAME] và In" at bounding box center [743, 378] width 75 height 12
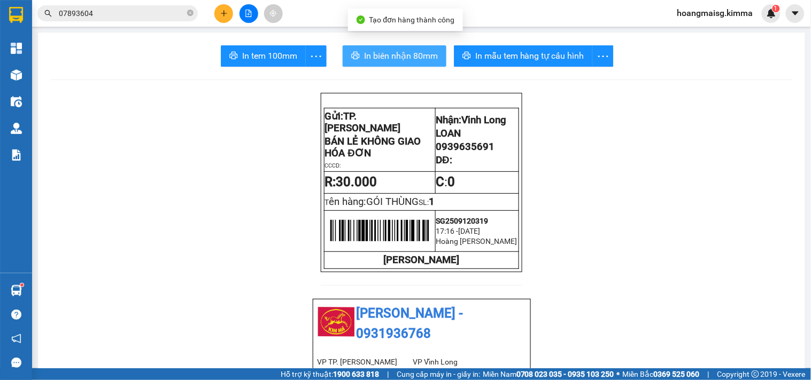
click at [411, 63] on button "In biên nhận 80mm" at bounding box center [394, 55] width 104 height 21
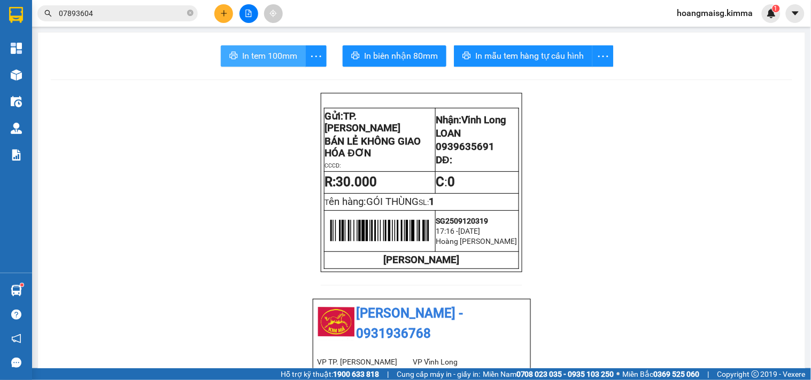
click at [271, 54] on span "In tem 100mm" at bounding box center [269, 55] width 55 height 13
